Goal: Task Accomplishment & Management: Manage account settings

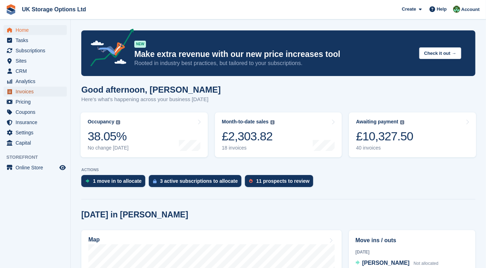
click at [27, 91] on span "Invoices" at bounding box center [37, 92] width 42 height 10
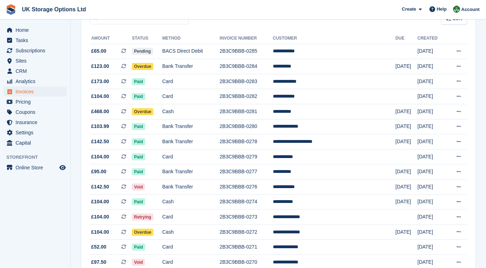
scroll to position [76, 0]
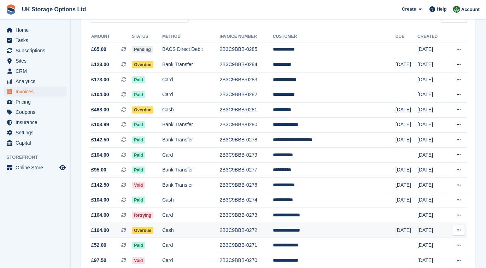
click at [154, 231] on span "Overdue" at bounding box center [143, 230] width 22 height 7
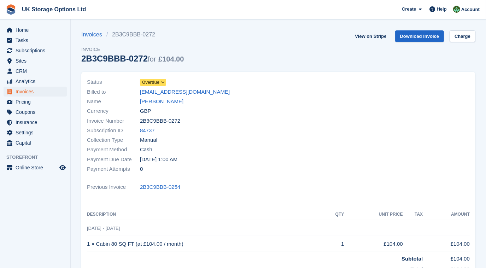
click at [163, 83] on icon at bounding box center [163, 82] width 4 height 4
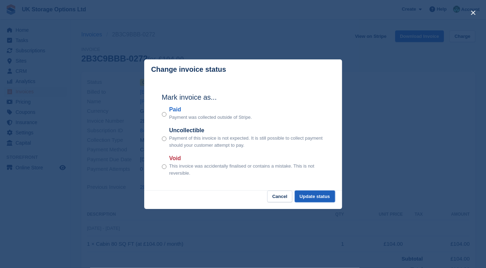
click at [318, 199] on button "Update status" at bounding box center [315, 197] width 40 height 12
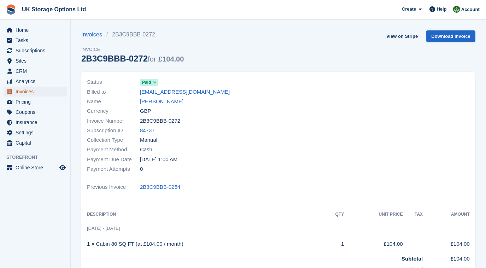
click at [23, 92] on span "Invoices" at bounding box center [37, 92] width 42 height 10
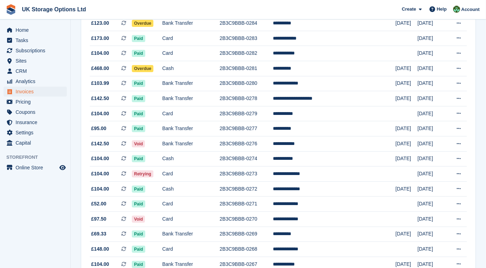
scroll to position [119, 0]
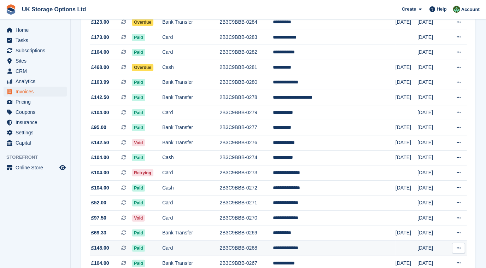
click at [256, 248] on td "2B3C9BBB-0268" at bounding box center [246, 248] width 53 height 15
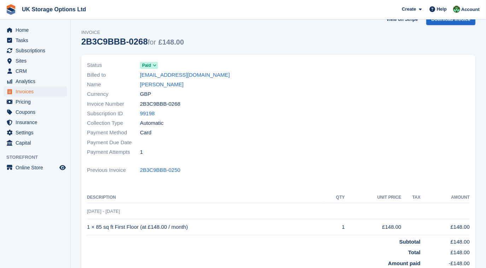
scroll to position [16, 0]
click at [31, 93] on span "Invoices" at bounding box center [37, 92] width 42 height 10
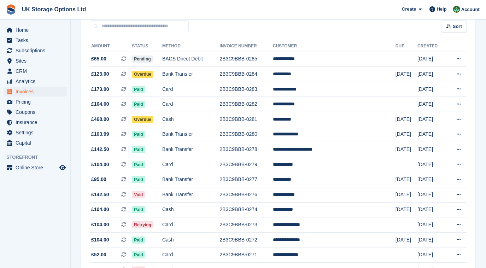
scroll to position [63, 0]
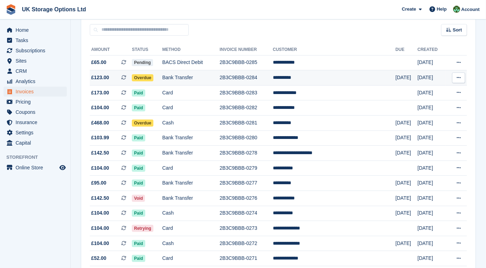
click at [154, 76] on span "Overdue" at bounding box center [143, 77] width 22 height 7
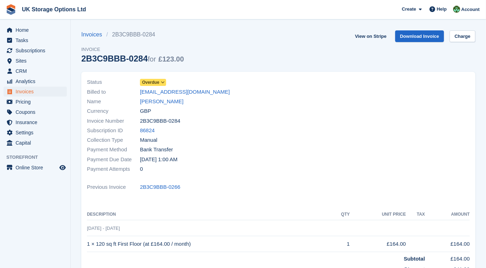
click at [164, 83] on icon at bounding box center [163, 82] width 4 height 4
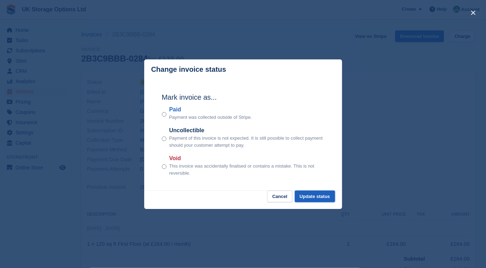
click at [308, 195] on button "Update status" at bounding box center [315, 197] width 40 height 12
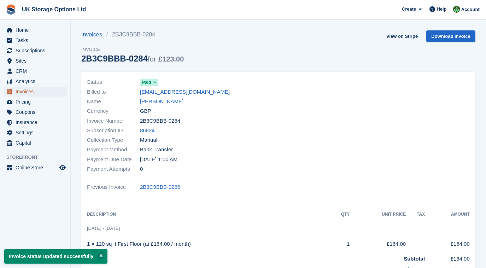
click at [19, 93] on span "Invoices" at bounding box center [37, 92] width 42 height 10
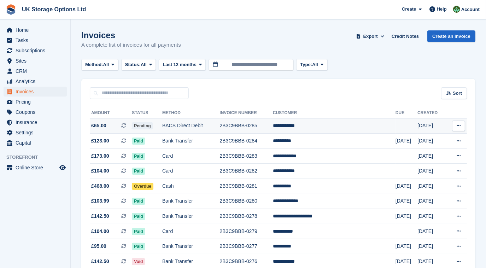
click at [252, 125] on td "2B3C9BBB-0285" at bounding box center [246, 126] width 53 height 15
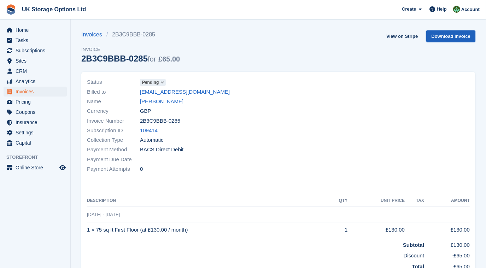
click at [446, 35] on link "Download Invoice" at bounding box center [451, 36] width 49 height 12
